Goal: Task Accomplishment & Management: Use online tool/utility

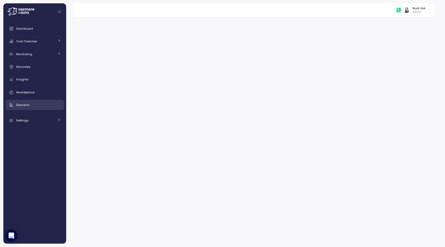
click at [34, 105] on div "Domains" at bounding box center [38, 104] width 45 height 5
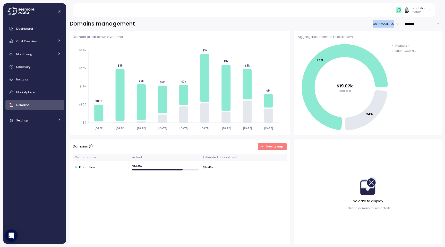
drag, startPoint x: 367, startPoint y: 25, endPoint x: 393, endPoint y: 24, distance: 26.0
click at [393, 24] on div "Domains management DATAMAZE_EU *********" at bounding box center [256, 23] width 372 height 7
copy button "DATAMAZE_EU"
